Goal: Book appointment/travel/reservation

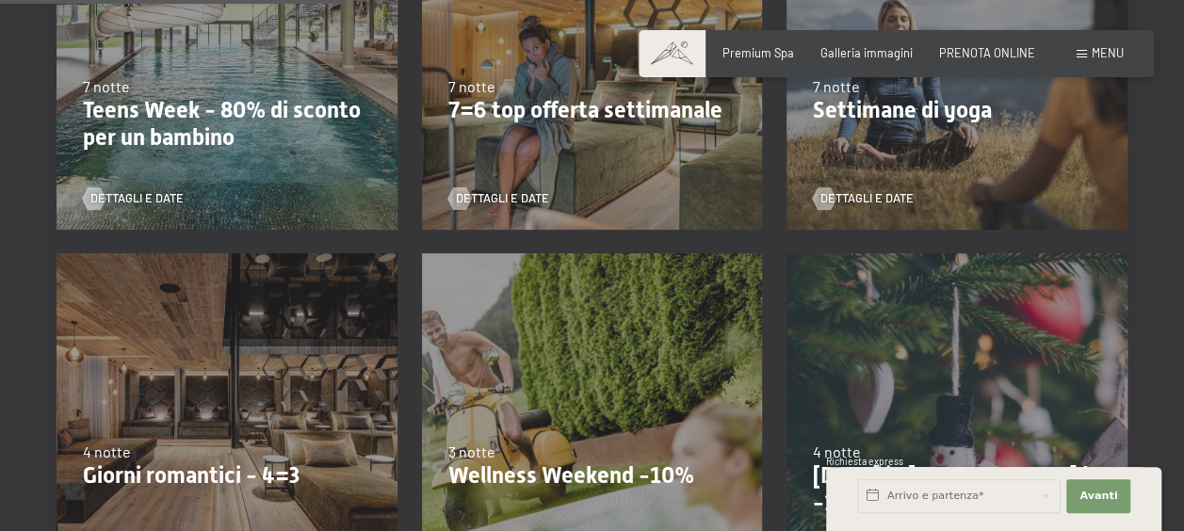
scroll to position [942, 0]
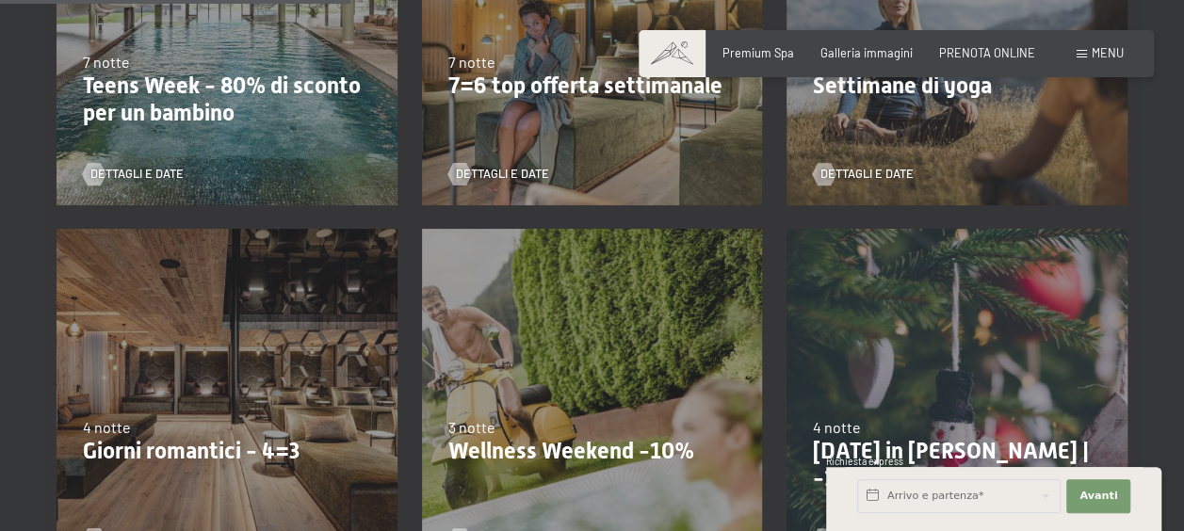
click at [175, 418] on div "4 notte" at bounding box center [227, 427] width 288 height 21
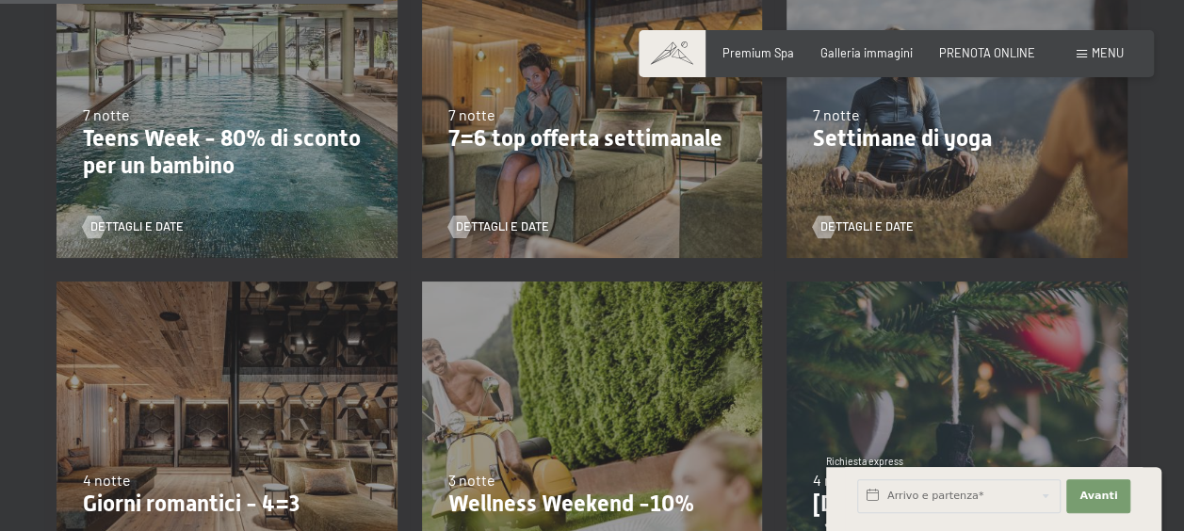
scroll to position [848, 0]
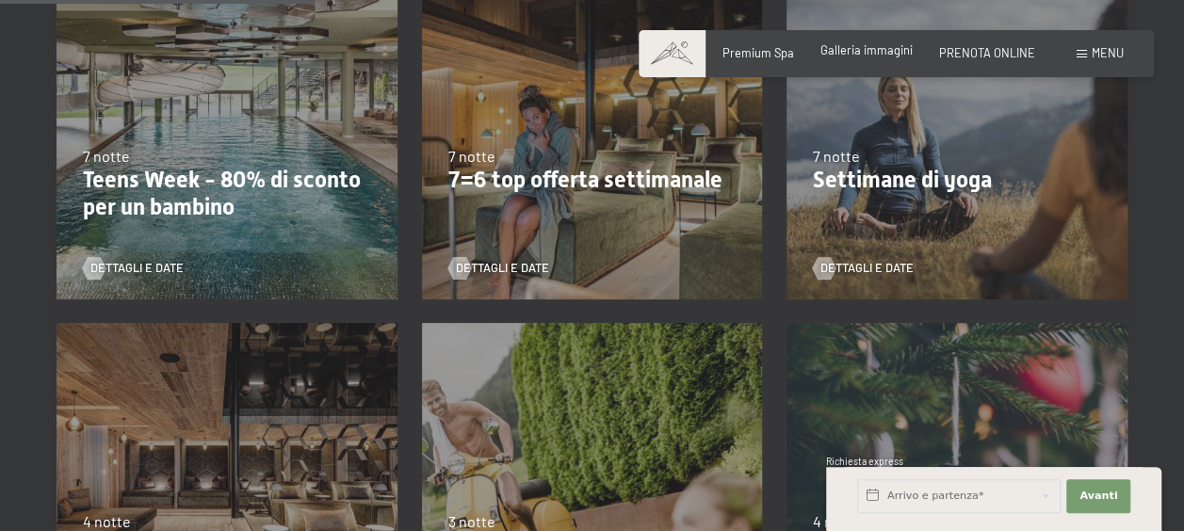
click at [898, 57] on div "Galleria immagini" at bounding box center [866, 50] width 92 height 17
click at [892, 51] on span "Galleria immagini" at bounding box center [866, 49] width 92 height 15
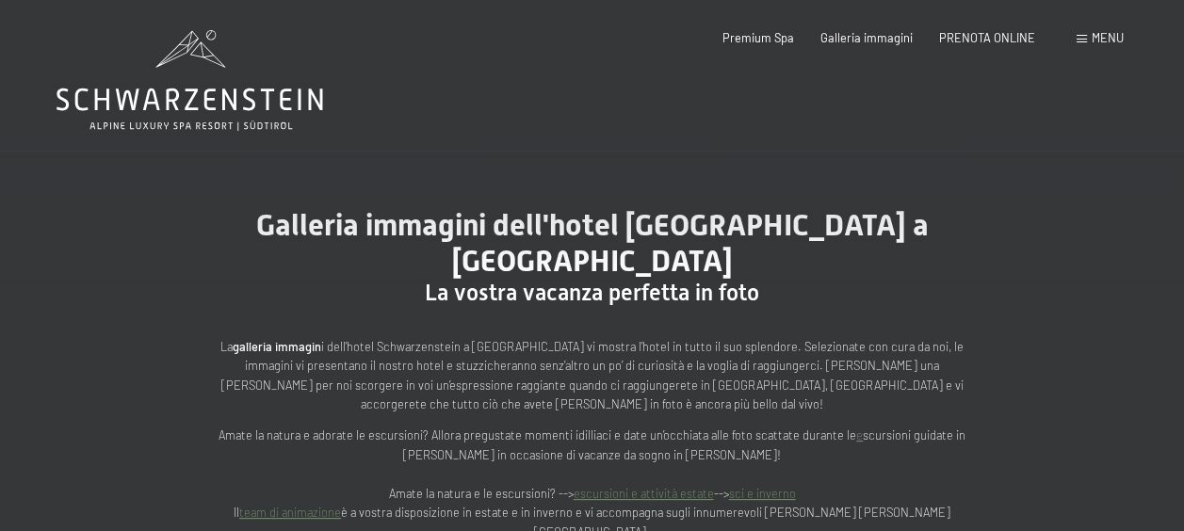
click at [1098, 36] on span "Menu" at bounding box center [1107, 37] width 32 height 15
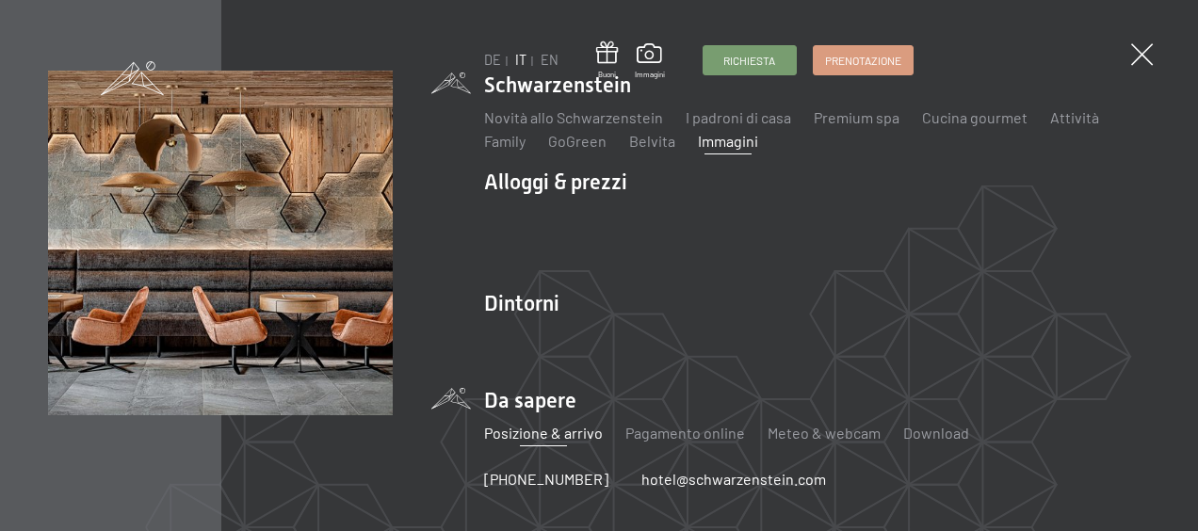
click at [534, 433] on link "Posizione & arrivo" at bounding box center [543, 433] width 119 height 18
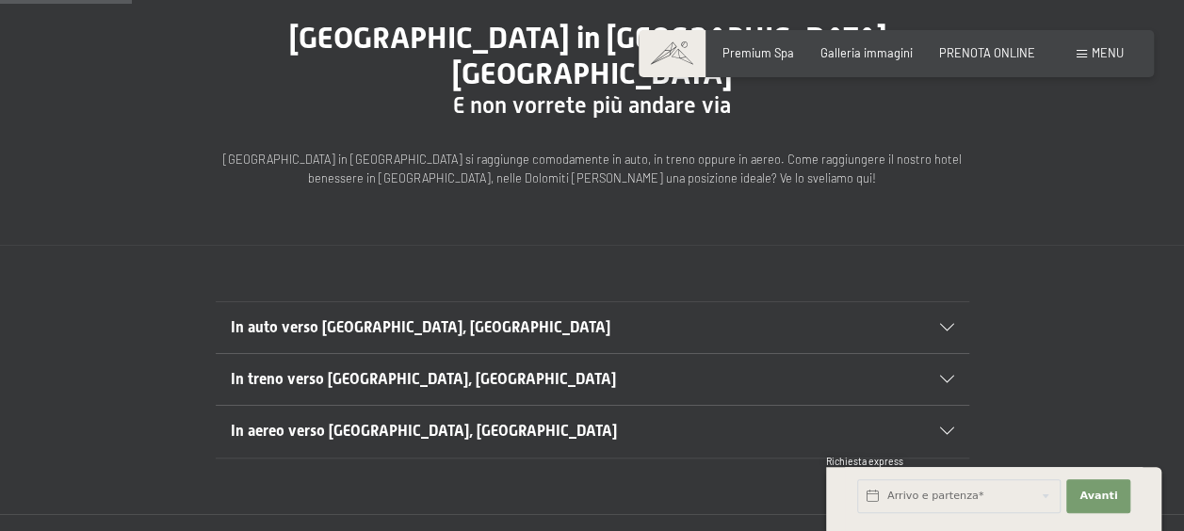
scroll to position [188, 0]
click at [945, 323] on icon at bounding box center [947, 327] width 14 height 8
